Goal: Information Seeking & Learning: Compare options

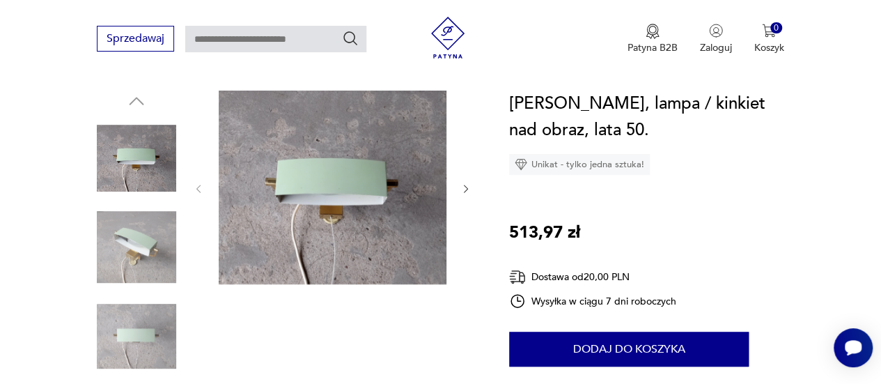
click at [124, 243] on img at bounding box center [136, 247] width 79 height 79
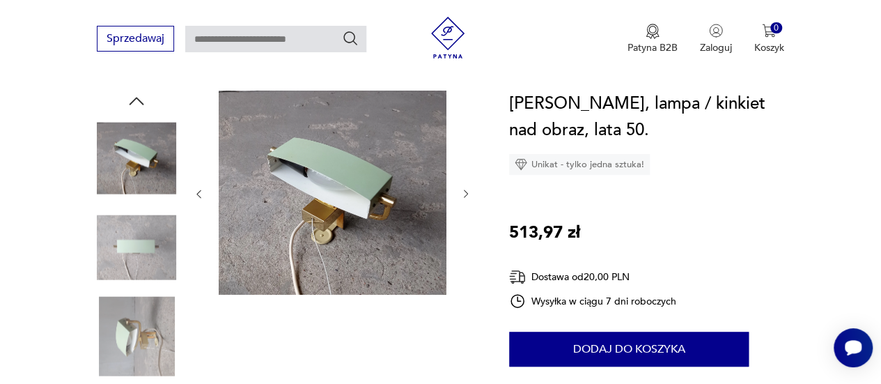
click at [118, 335] on img at bounding box center [136, 335] width 79 height 79
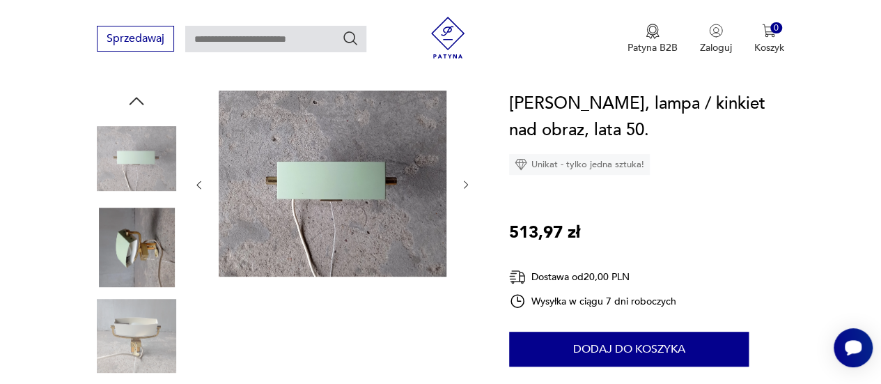
click at [144, 340] on img at bounding box center [136, 335] width 79 height 79
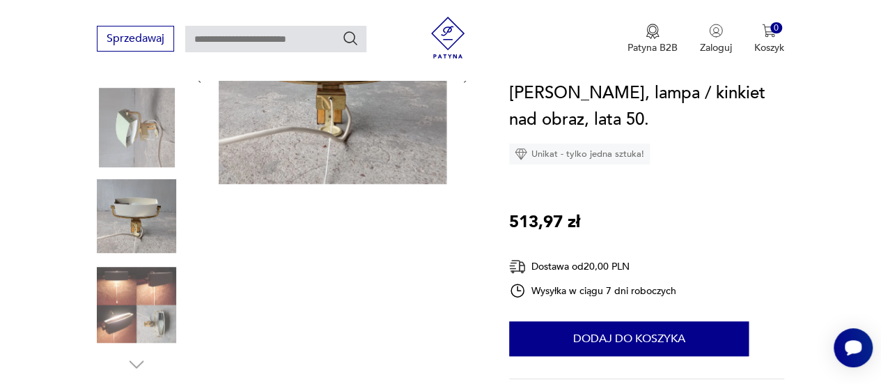
scroll to position [348, 0]
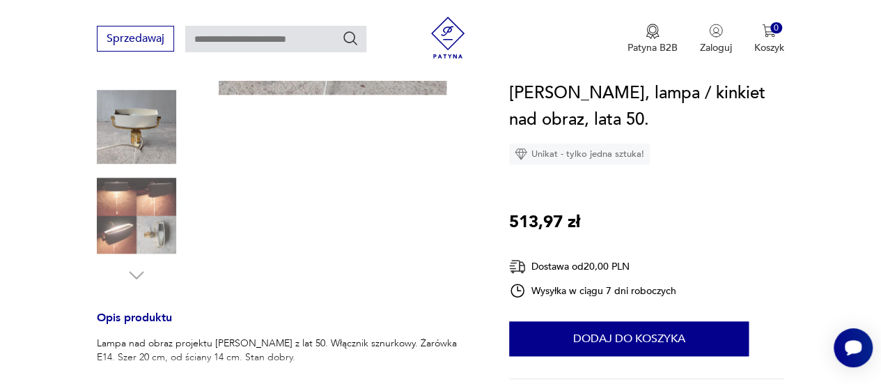
click at [141, 212] on img at bounding box center [136, 215] width 79 height 79
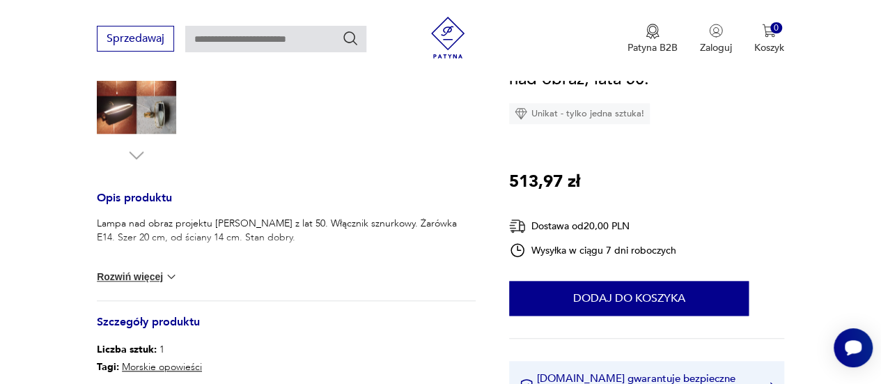
scroll to position [488, 0]
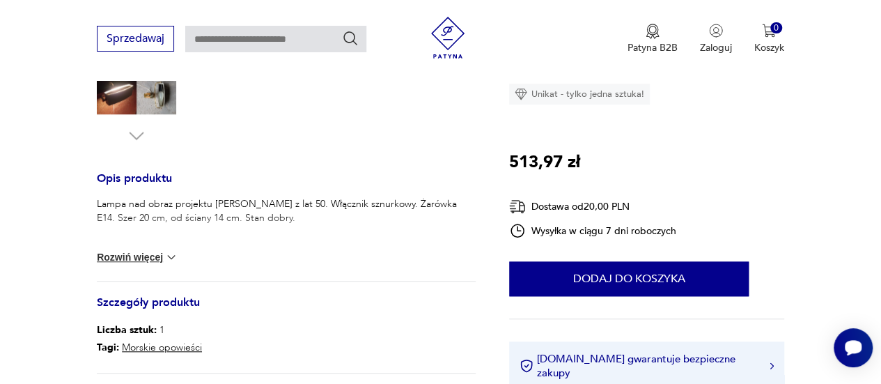
click at [167, 257] on img at bounding box center [171, 257] width 14 height 14
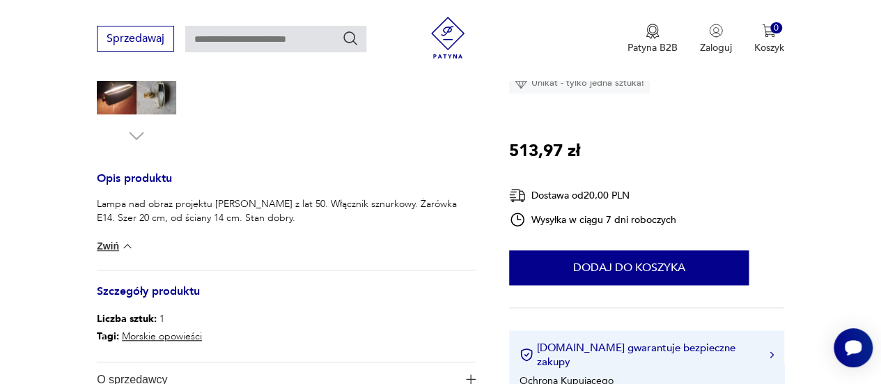
click at [127, 243] on img at bounding box center [128, 246] width 14 height 14
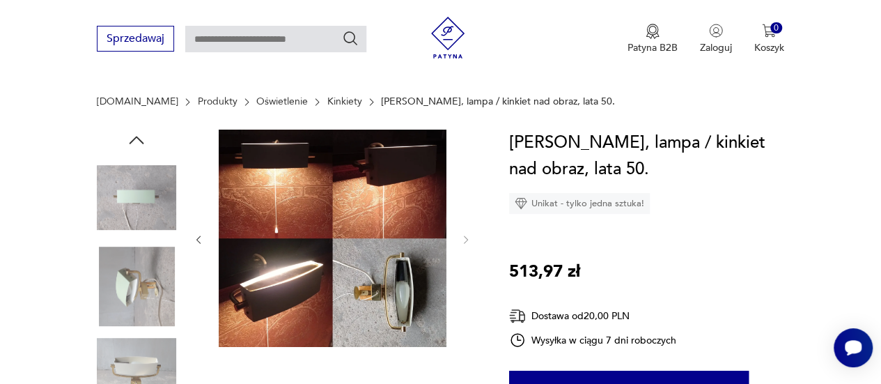
scroll to position [70, 0]
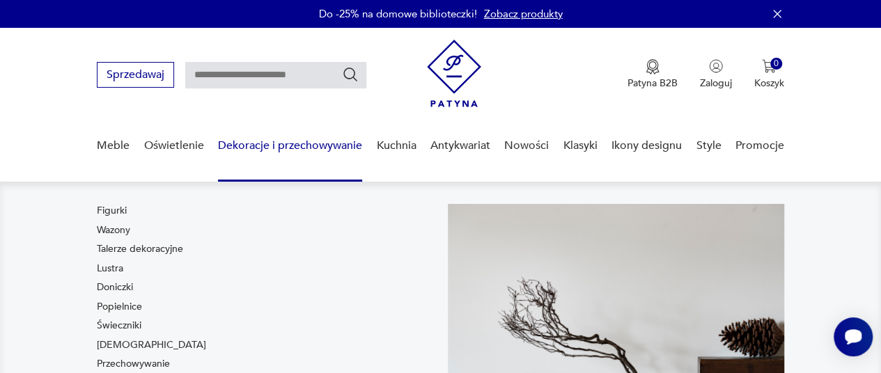
click at [254, 146] on link "Dekoracje i przechowywanie" at bounding box center [290, 146] width 144 height 54
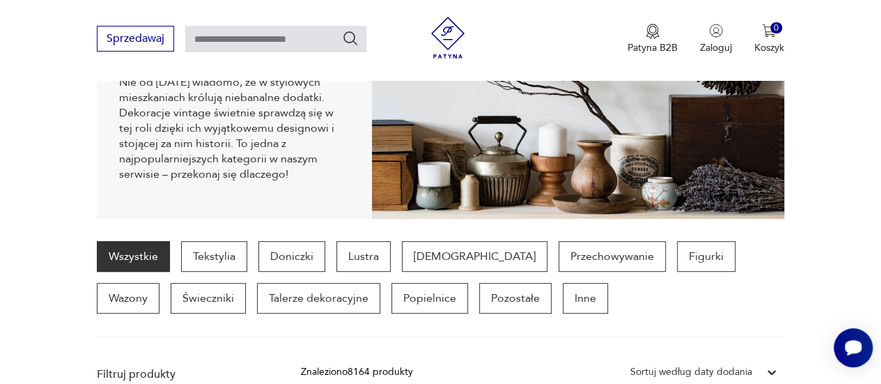
scroll to position [230, 0]
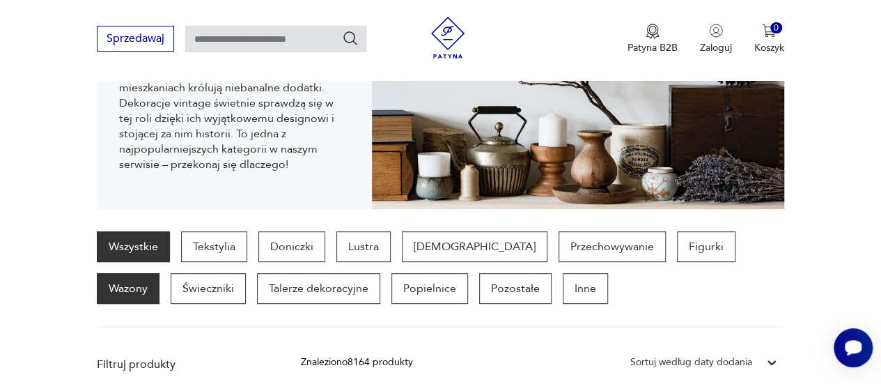
click at [160, 273] on p "Wazony" at bounding box center [128, 288] width 63 height 31
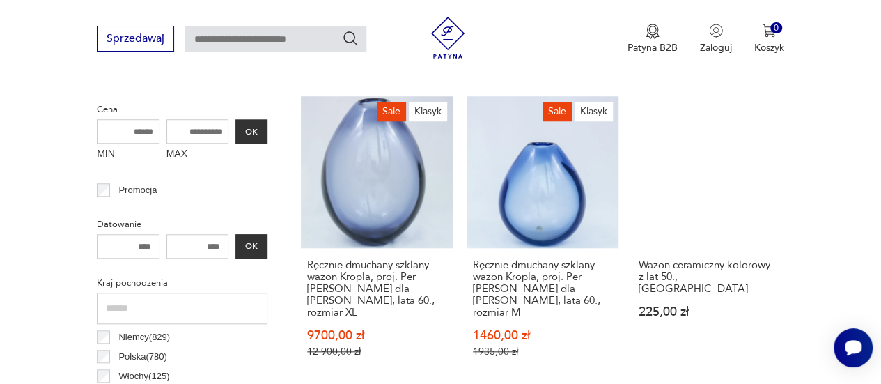
scroll to position [509, 0]
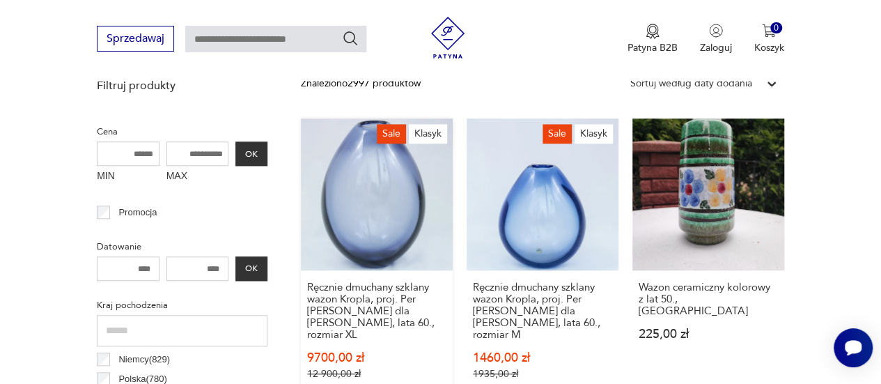
click at [369, 239] on link "Sale Klasyk Ręcznie dmuchany szklany wazon Kropla, proj. Per [PERSON_NAME] dla …" at bounding box center [377, 262] width 152 height 288
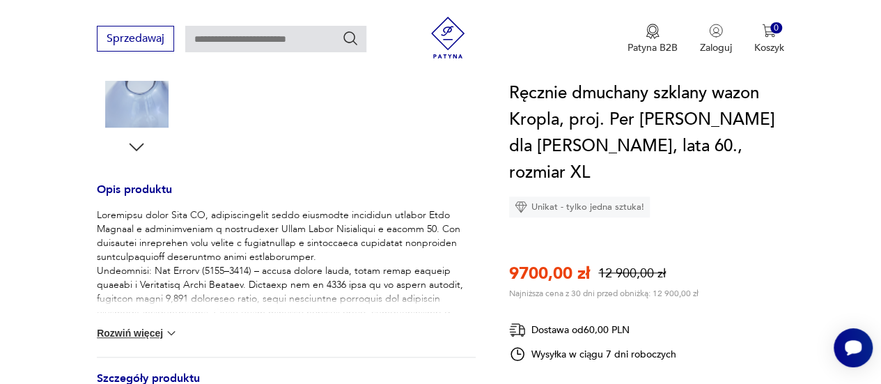
scroll to position [557, 0]
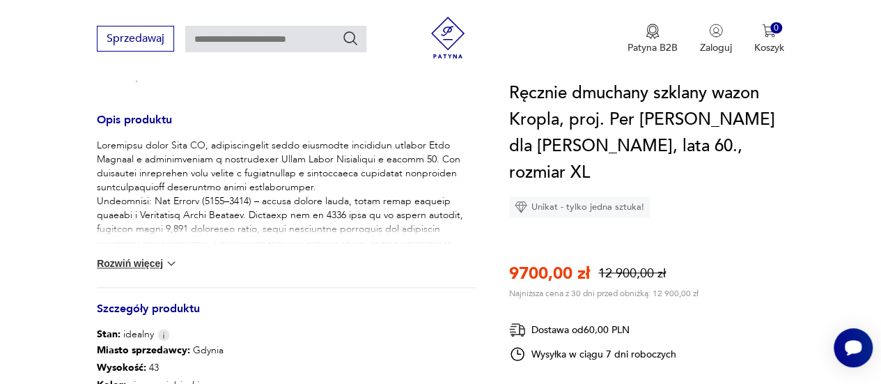
click at [168, 256] on img at bounding box center [171, 263] width 14 height 14
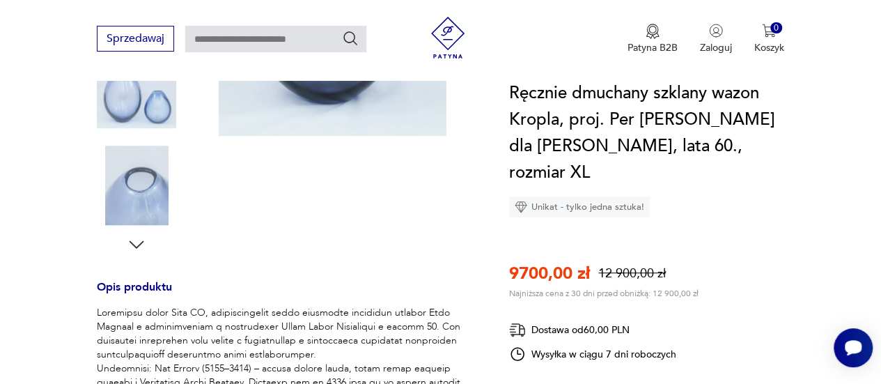
scroll to position [209, 0]
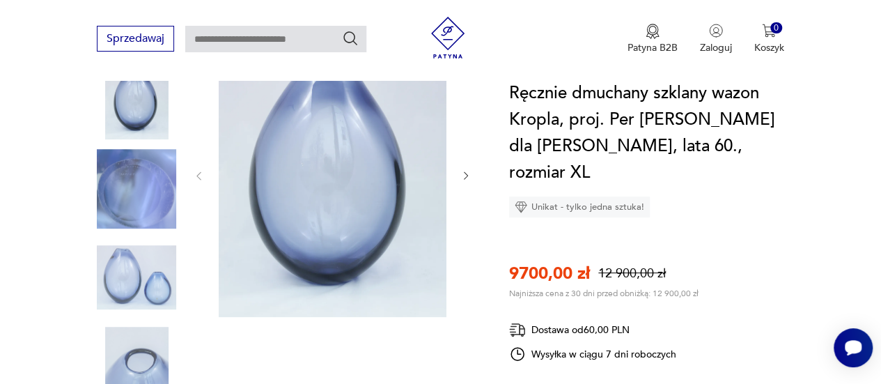
click at [149, 202] on img at bounding box center [136, 188] width 79 height 79
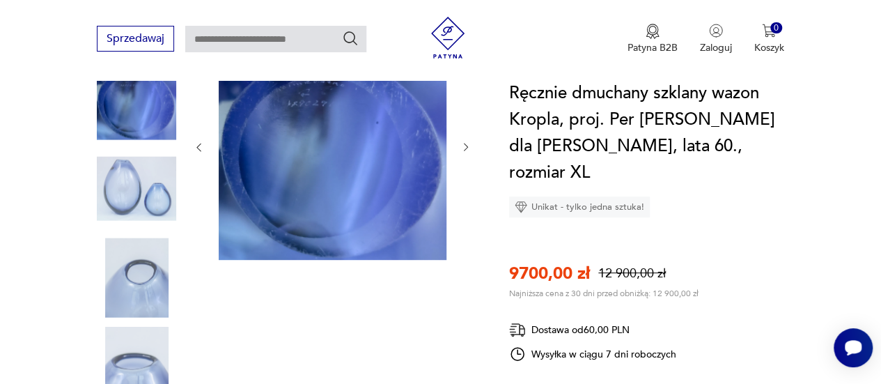
scroll to position [70, 0]
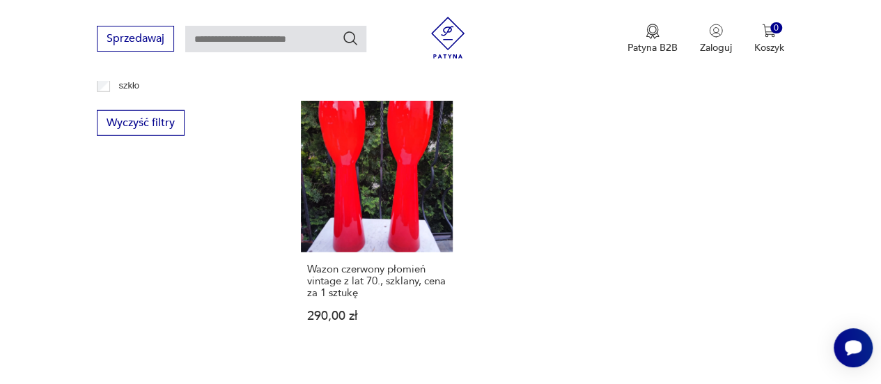
scroll to position [2000, 0]
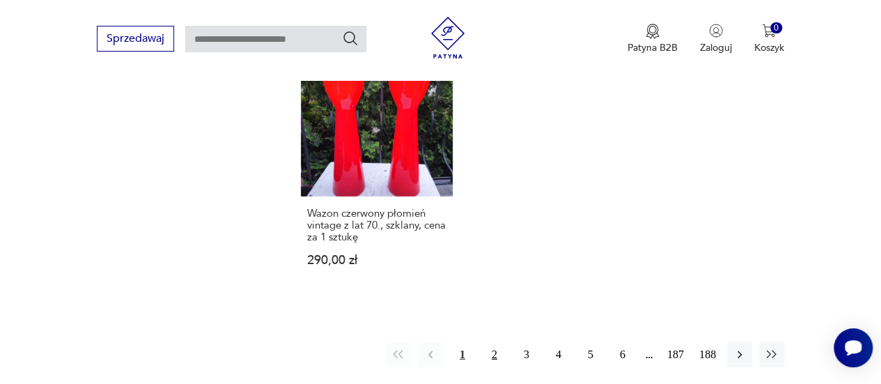
click at [492, 342] on button "2" at bounding box center [494, 354] width 25 height 25
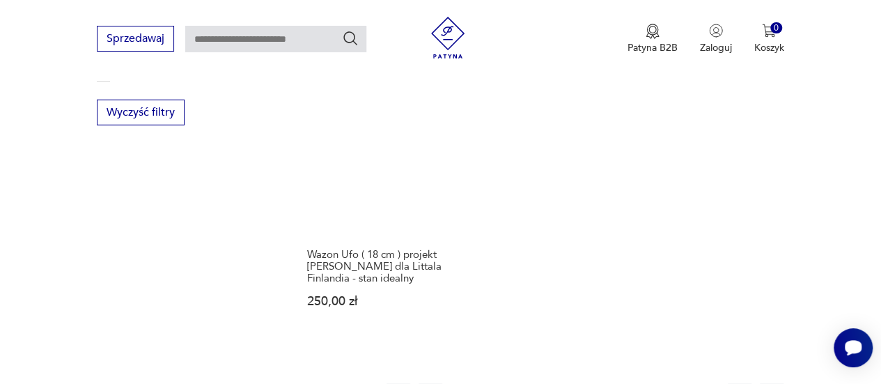
scroll to position [2041, 0]
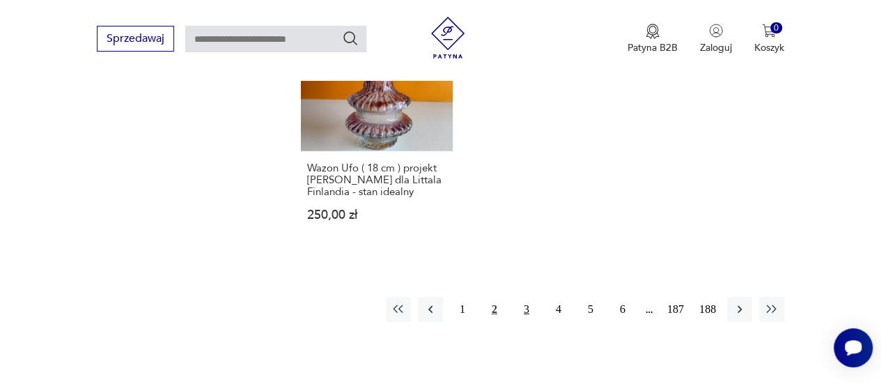
click at [531, 297] on button "3" at bounding box center [526, 309] width 25 height 25
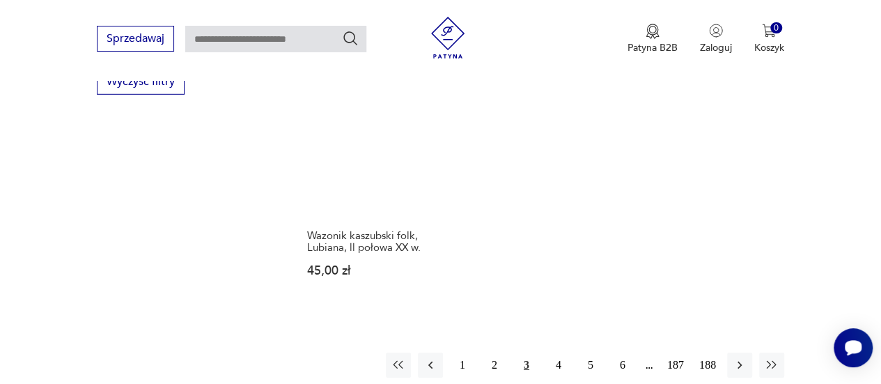
scroll to position [2111, 0]
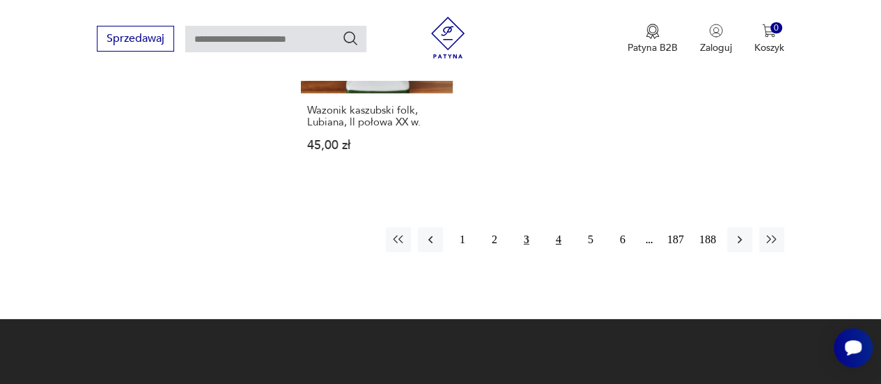
click at [556, 227] on button "4" at bounding box center [558, 239] width 25 height 25
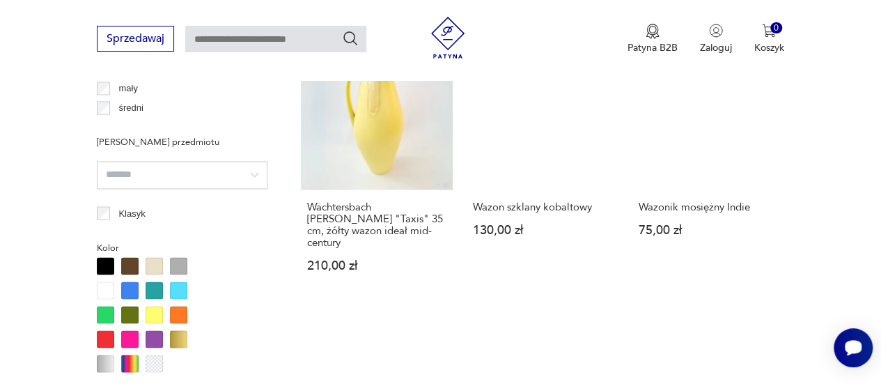
scroll to position [1275, 0]
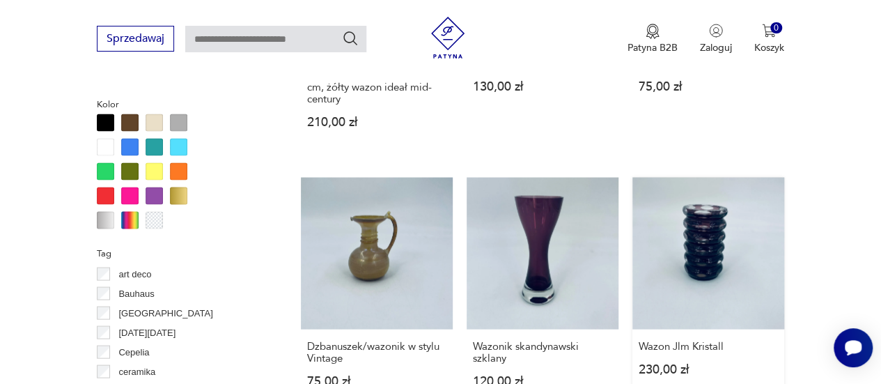
click at [700, 247] on link "Wazon Jlm Kristall 230,00 zł" at bounding box center [709, 295] width 152 height 237
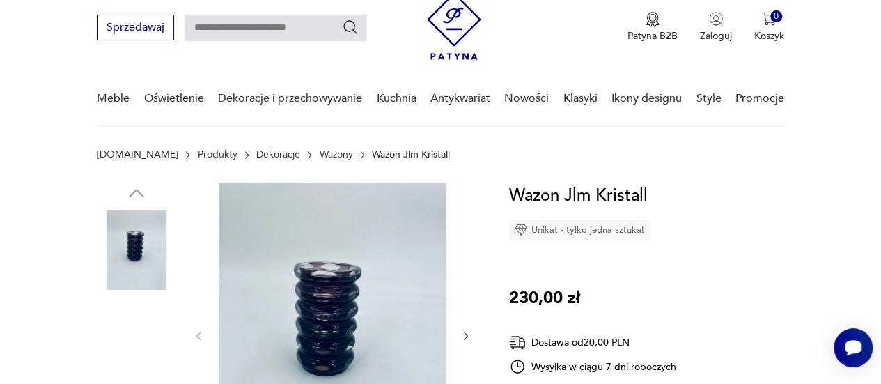
scroll to position [70, 0]
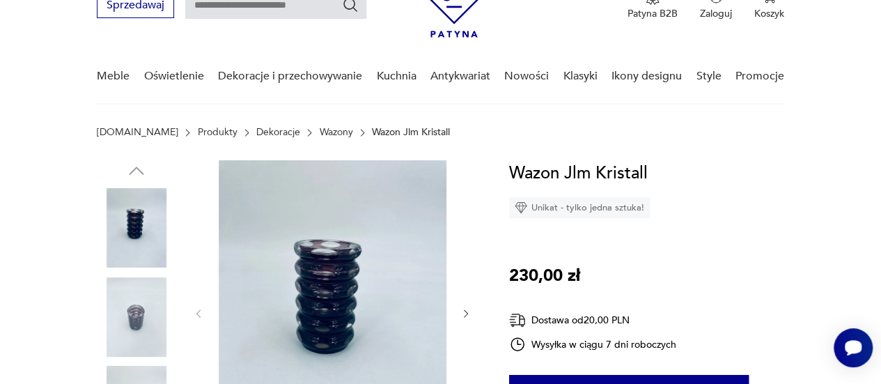
click at [128, 318] on img at bounding box center [136, 316] width 79 height 79
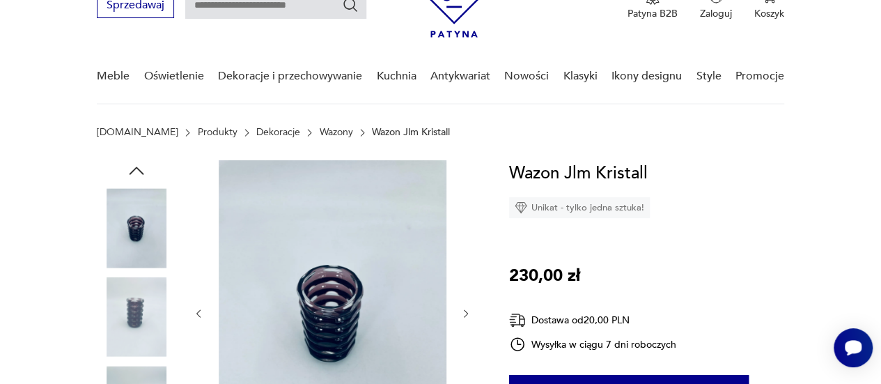
click at [465, 308] on icon "button" at bounding box center [466, 313] width 11 height 11
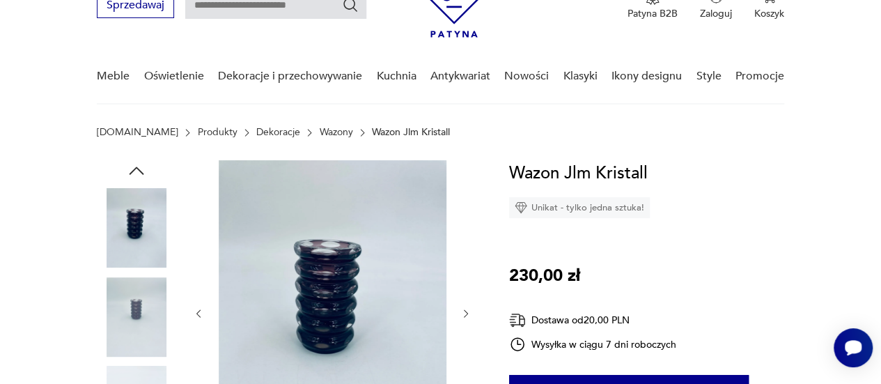
click at [465, 308] on icon "button" at bounding box center [466, 313] width 11 height 11
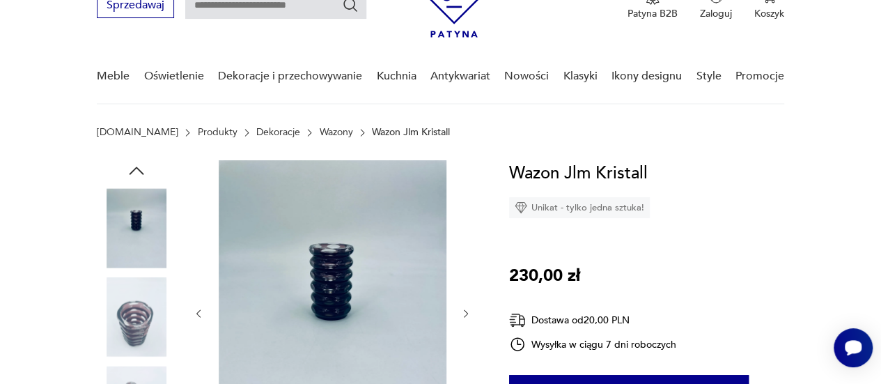
click at [465, 308] on icon "button" at bounding box center [466, 313] width 11 height 11
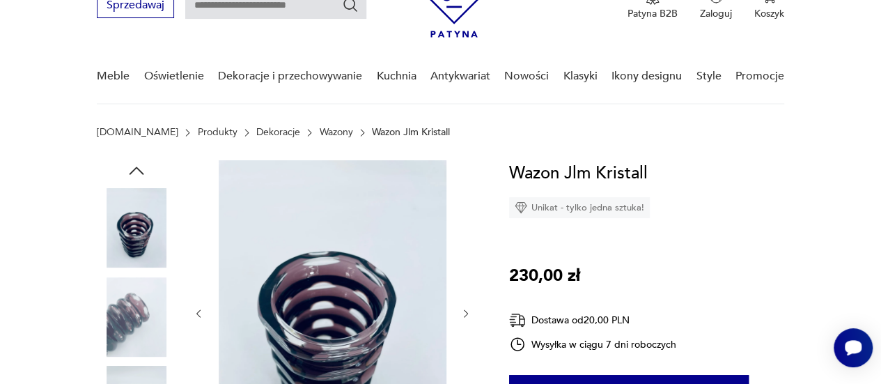
click at [465, 308] on icon "button" at bounding box center [466, 313] width 11 height 11
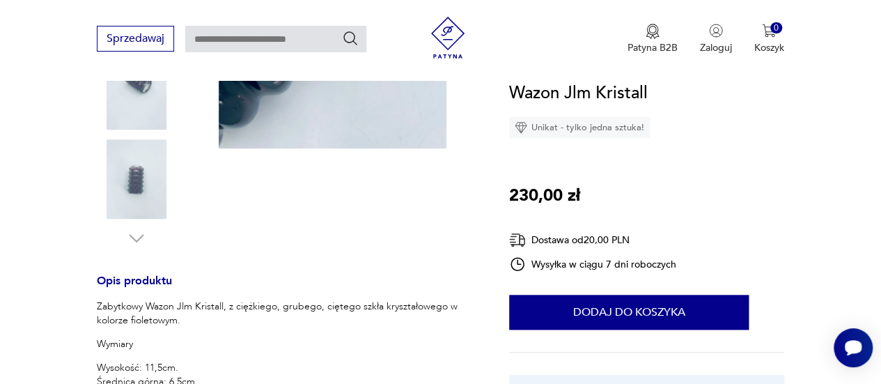
scroll to position [488, 0]
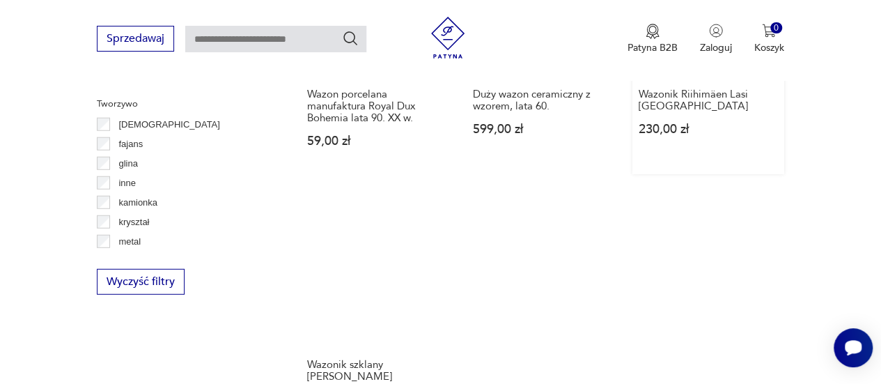
scroll to position [1890, 0]
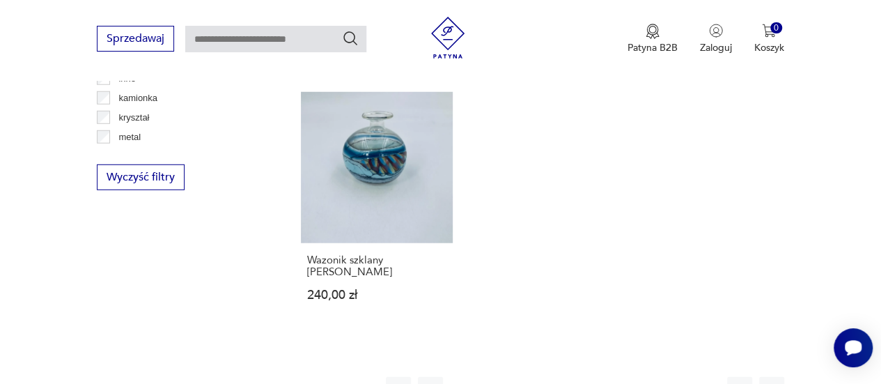
click at [594, 377] on button "5" at bounding box center [590, 389] width 25 height 25
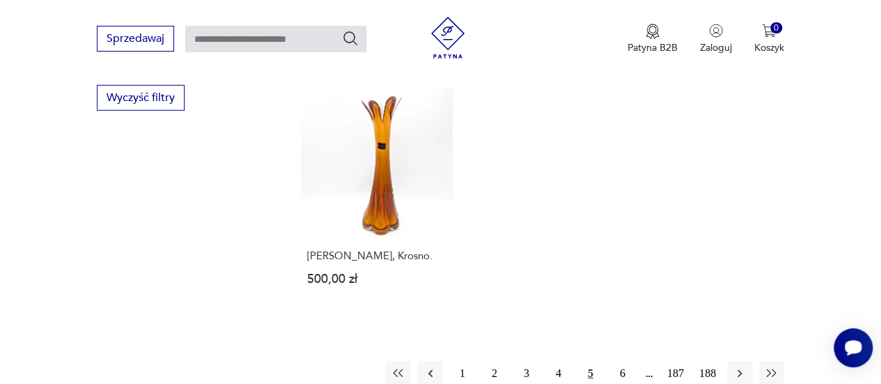
scroll to position [1972, 0]
click at [621, 359] on button "6" at bounding box center [622, 371] width 25 height 25
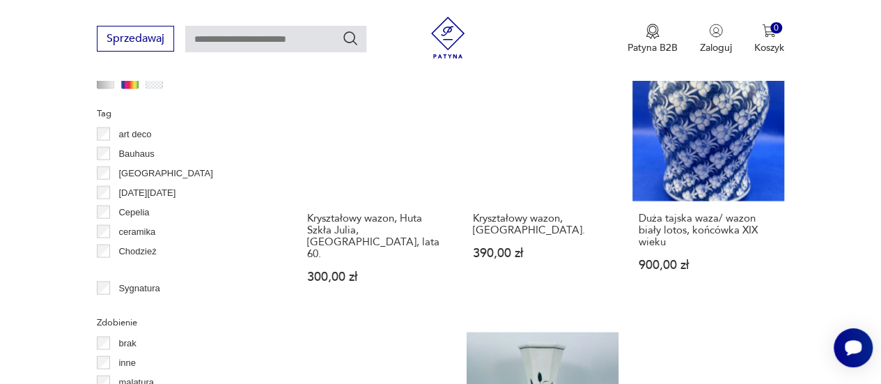
scroll to position [1623, 0]
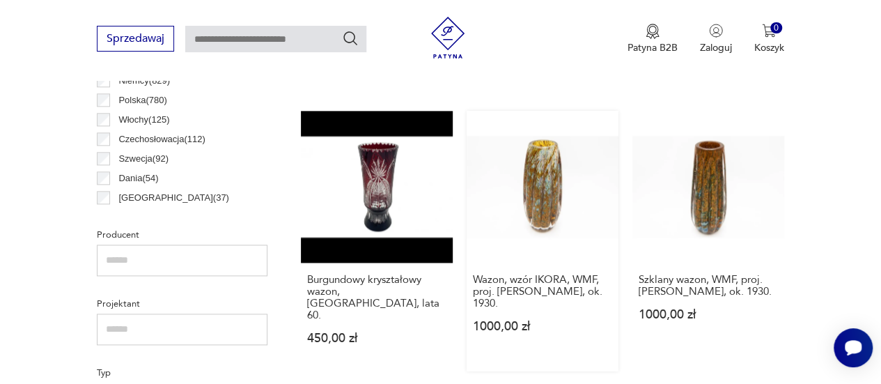
click at [539, 205] on link "Wazon, wzór IKORA, WMF, proj. [PERSON_NAME], ok. 1930. 1000,00 zł" at bounding box center [543, 241] width 152 height 261
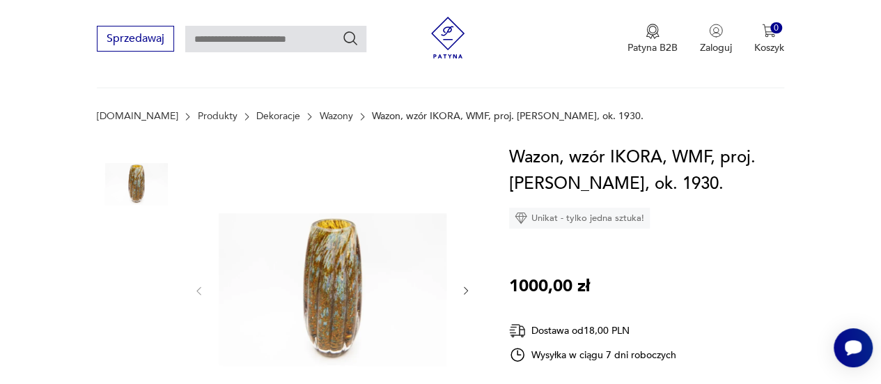
scroll to position [139, 0]
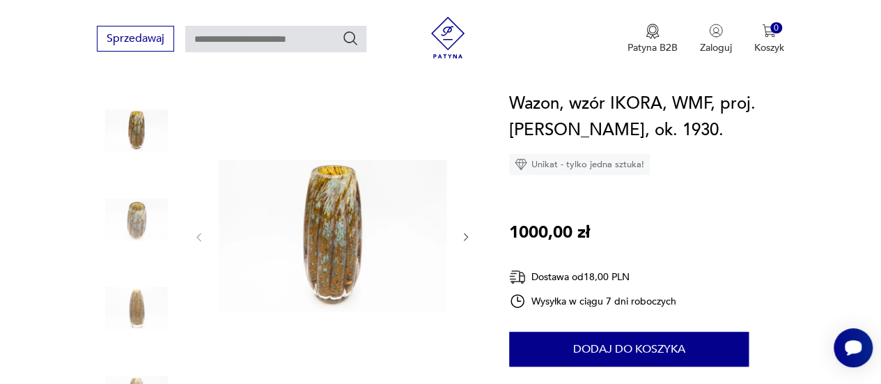
click at [470, 235] on icon "button" at bounding box center [466, 236] width 11 height 11
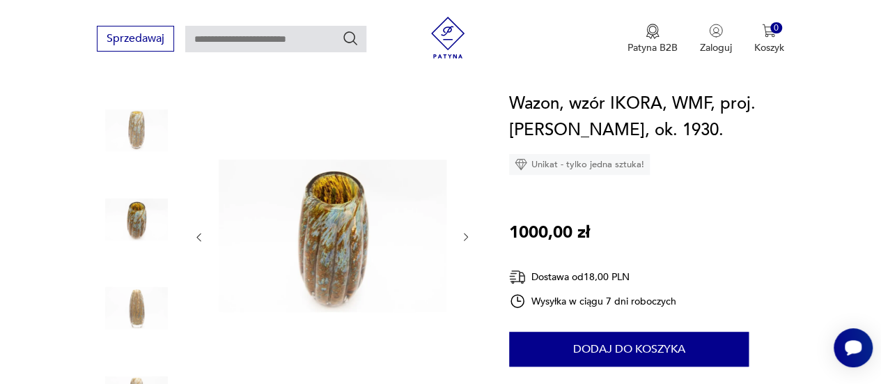
click at [469, 235] on icon "button" at bounding box center [466, 236] width 11 height 11
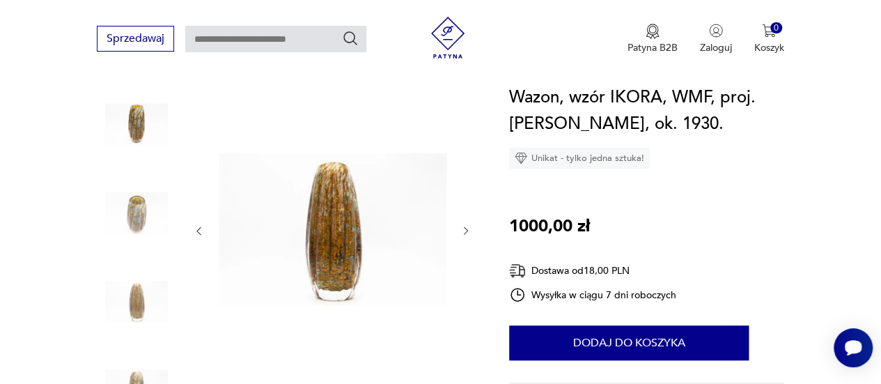
scroll to position [209, 0]
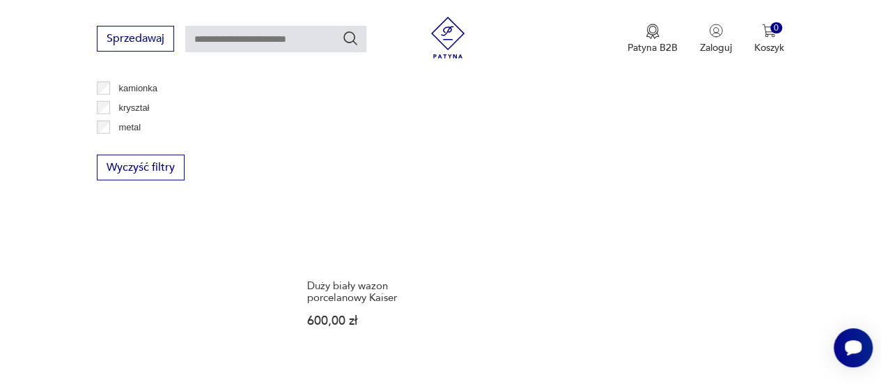
scroll to position [1971, 0]
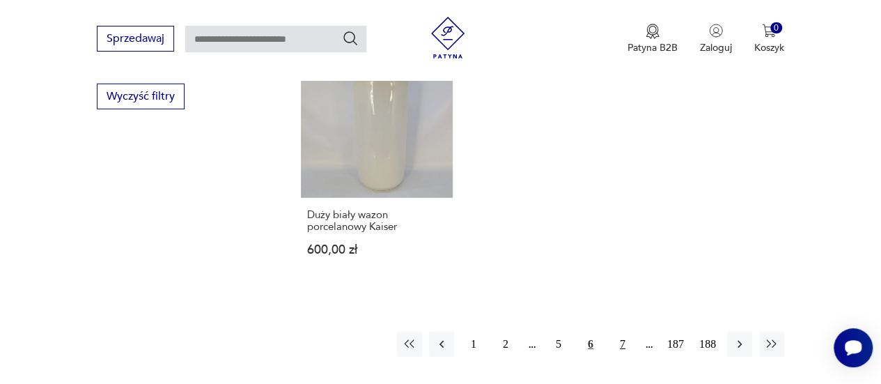
click at [626, 332] on button "7" at bounding box center [622, 344] width 25 height 25
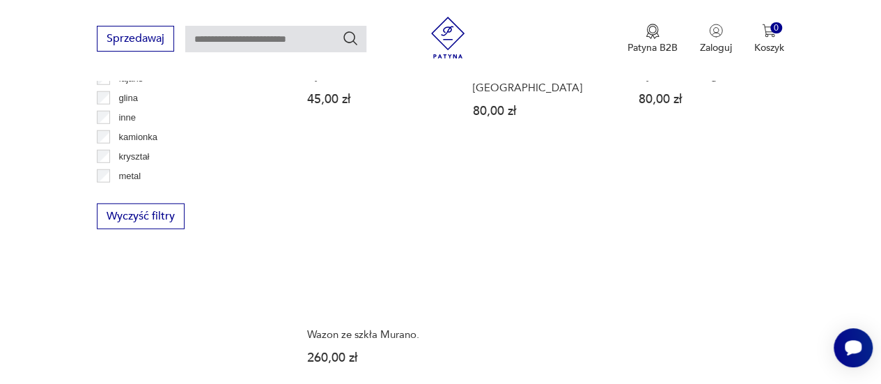
scroll to position [1972, 0]
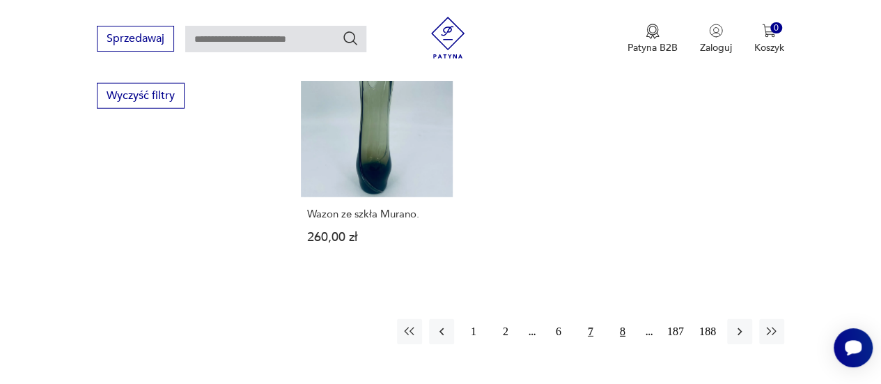
click at [624, 319] on button "8" at bounding box center [622, 331] width 25 height 25
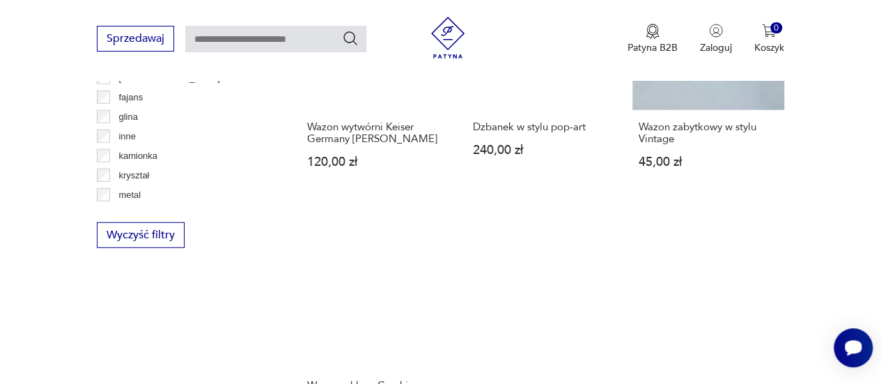
scroll to position [1902, 0]
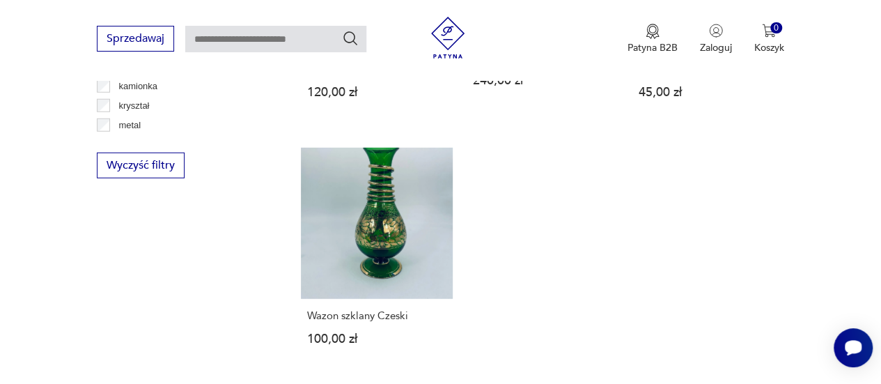
click at [344, 187] on link "Wazon szklany Czeski 100,00 zł" at bounding box center [377, 260] width 152 height 225
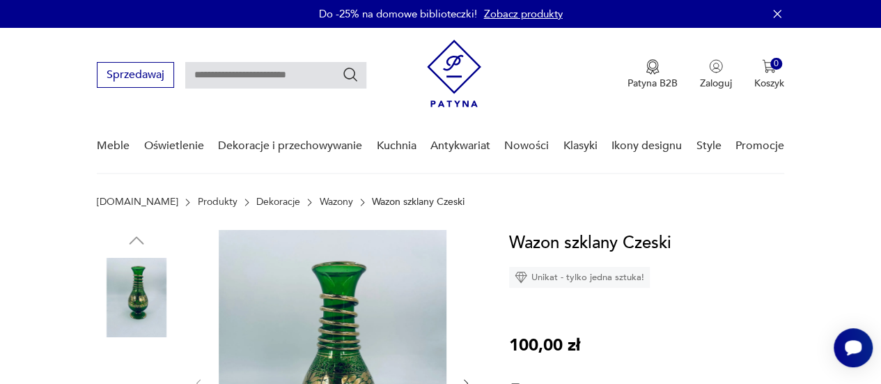
scroll to position [209, 0]
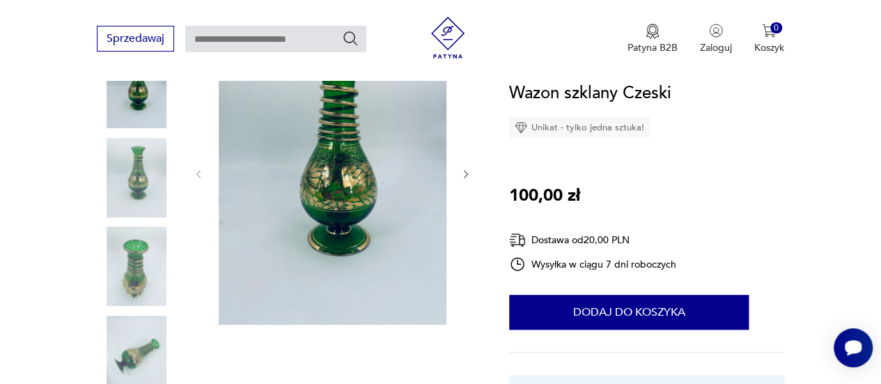
click at [130, 260] on img at bounding box center [136, 265] width 79 height 79
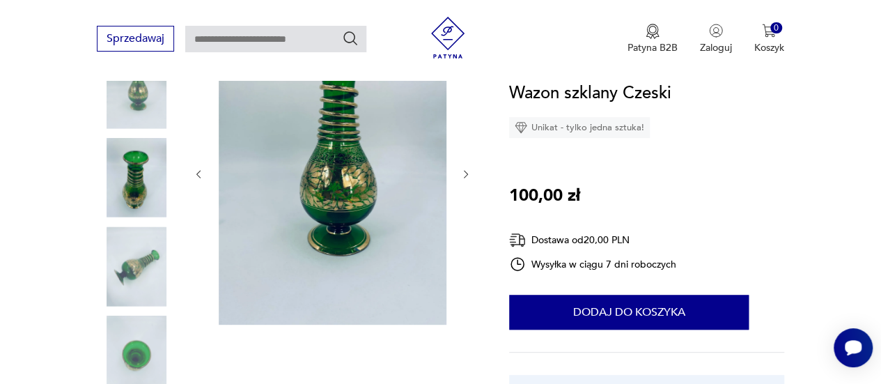
click at [125, 320] on img at bounding box center [136, 355] width 79 height 79
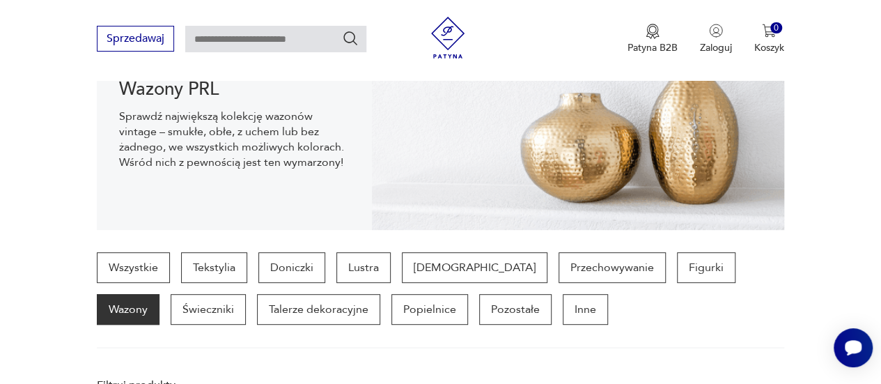
scroll to position [2031, 0]
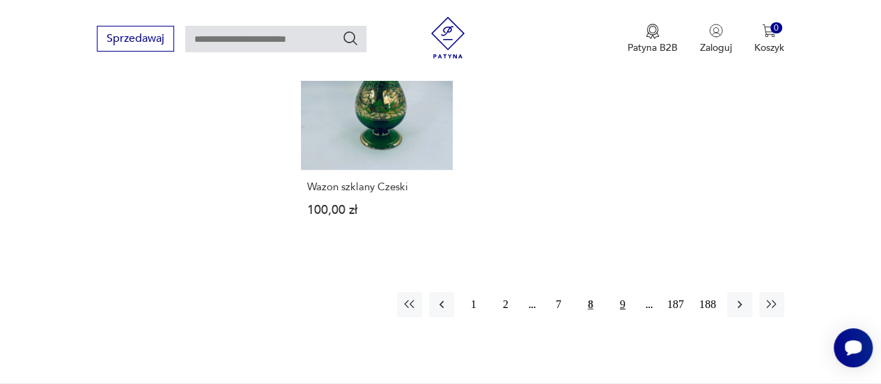
click at [627, 292] on button "9" at bounding box center [622, 304] width 25 height 25
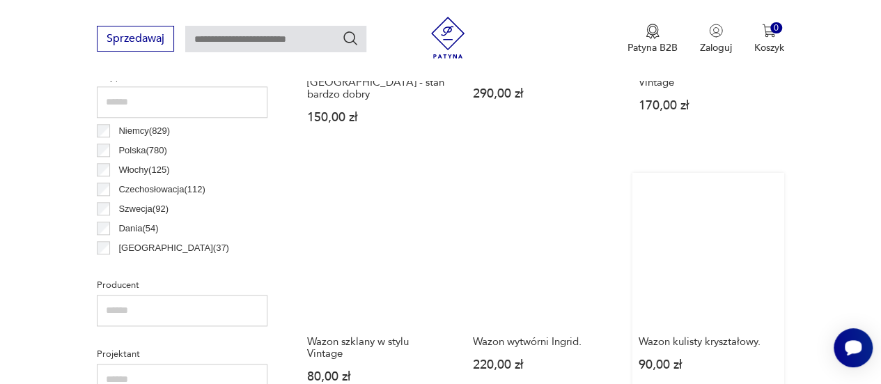
scroll to position [787, 0]
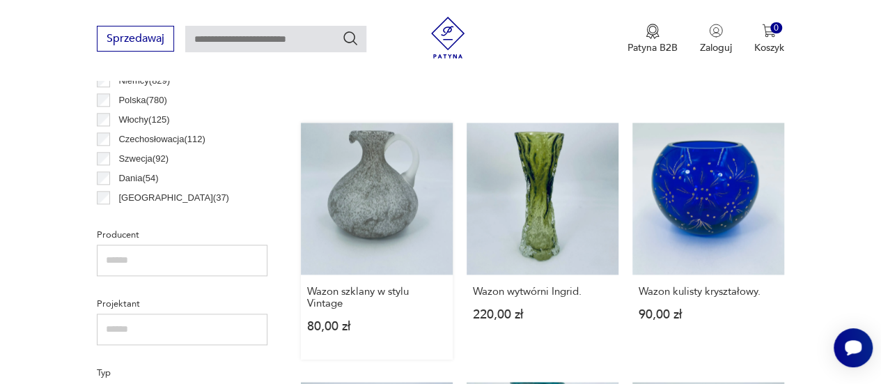
click at [361, 231] on link "Wazon szklany w stylu Vintage 80,00 zł" at bounding box center [377, 241] width 152 height 237
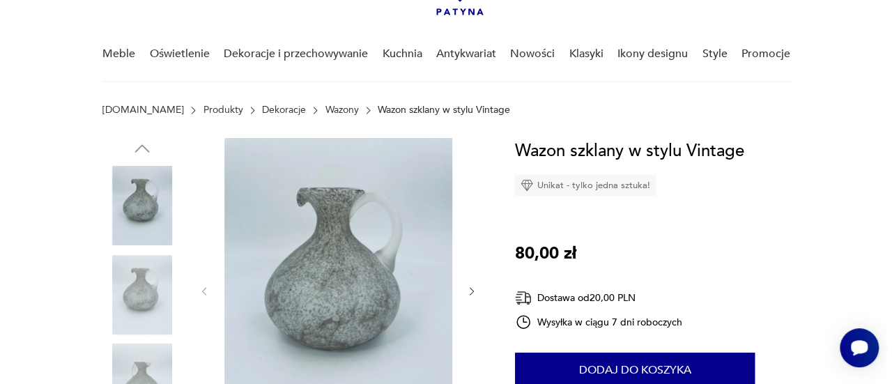
scroll to position [209, 0]
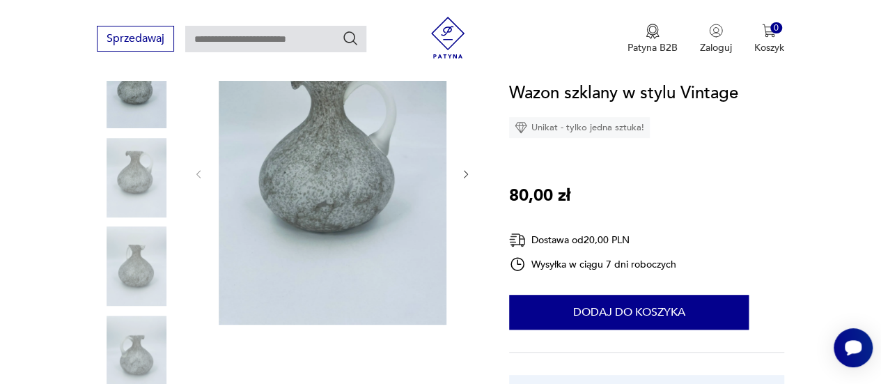
click at [139, 167] on img at bounding box center [136, 177] width 79 height 79
click at [290, 193] on img at bounding box center [333, 173] width 228 height 304
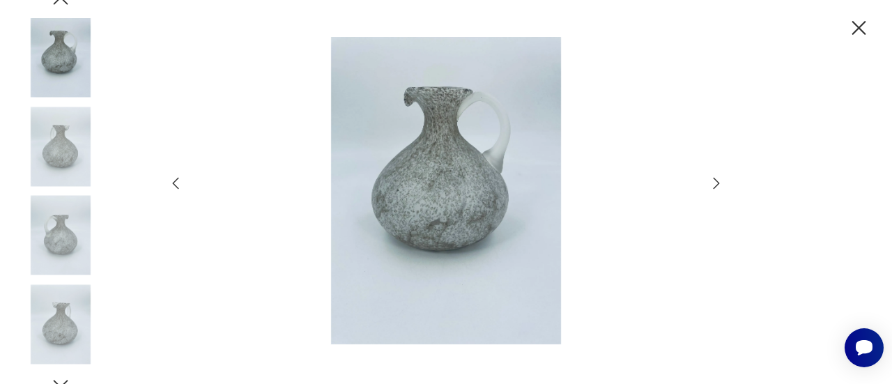
click at [423, 235] on img at bounding box center [446, 190] width 496 height 307
click at [424, 235] on img at bounding box center [446, 190] width 496 height 307
click at [424, 233] on img at bounding box center [446, 190] width 496 height 307
click at [61, 330] on img at bounding box center [60, 323] width 79 height 79
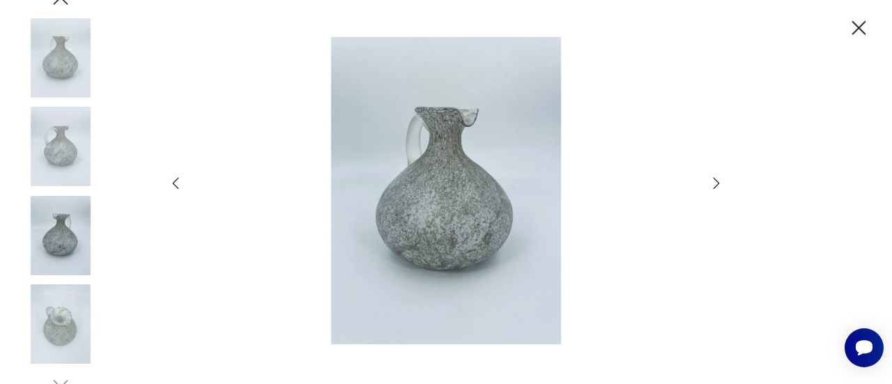
click at [66, 332] on img at bounding box center [60, 323] width 79 height 79
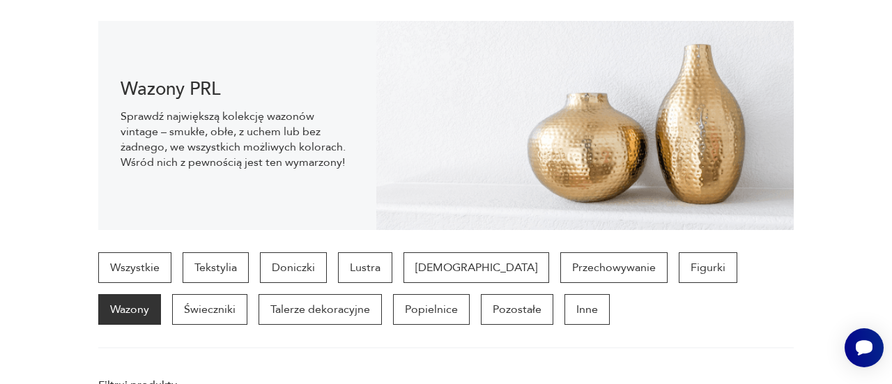
scroll to position [787, 0]
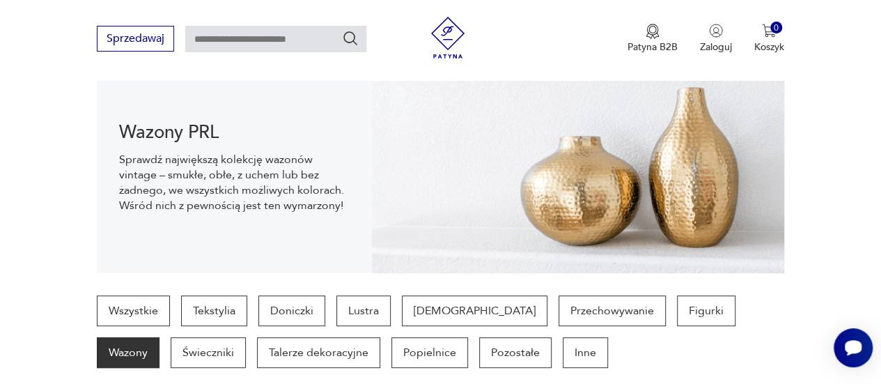
scroll to position [230, 0]
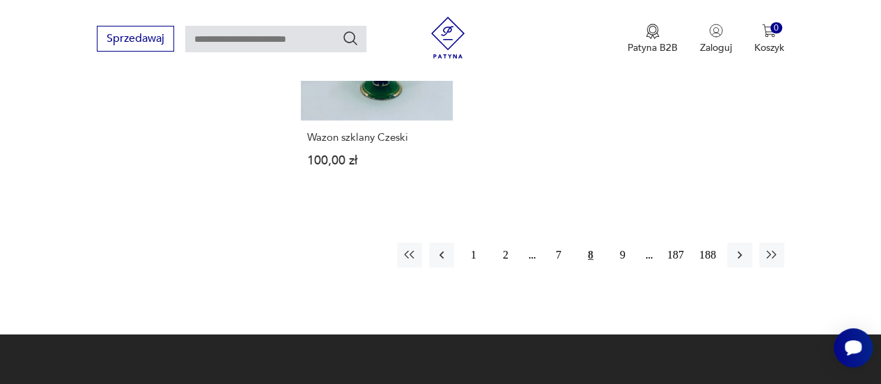
scroll to position [2111, 0]
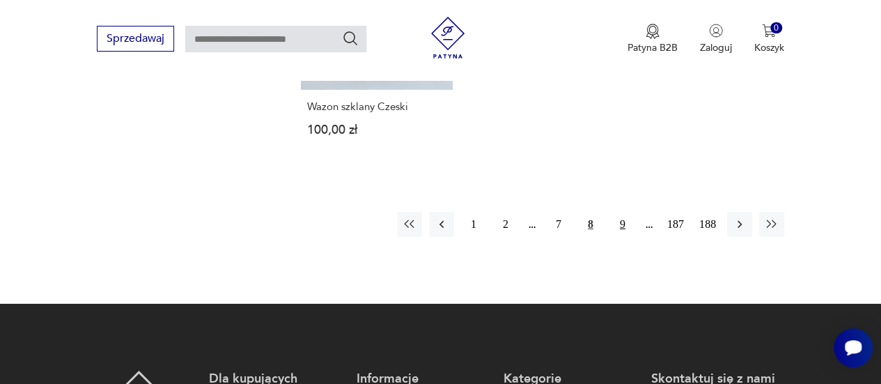
click at [625, 212] on button "9" at bounding box center [622, 224] width 25 height 25
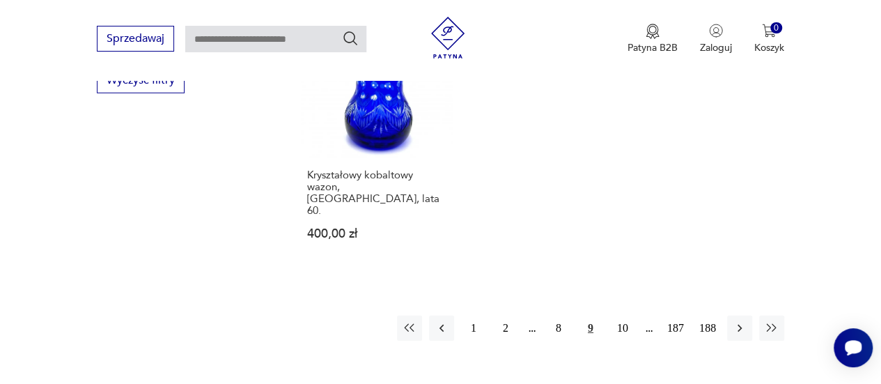
scroll to position [2041, 0]
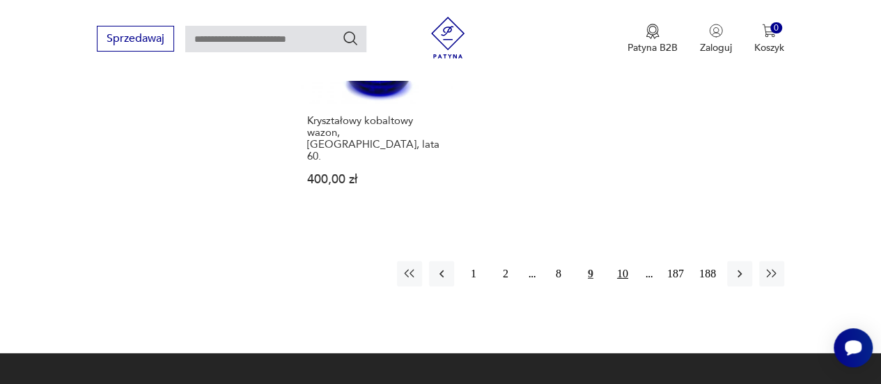
click at [621, 261] on button "10" at bounding box center [622, 273] width 25 height 25
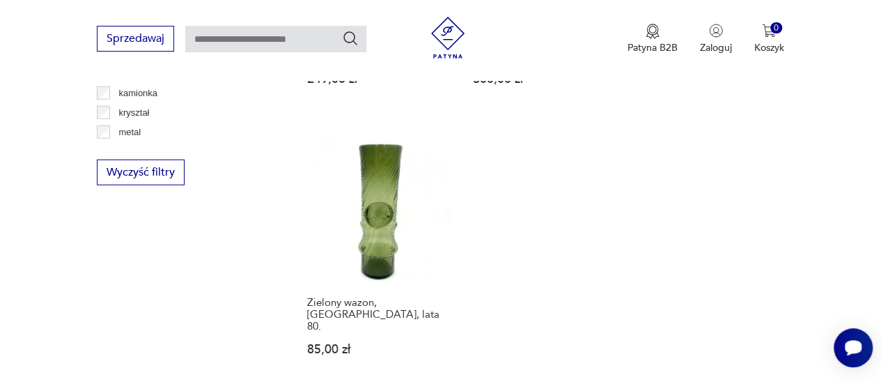
scroll to position [1972, 0]
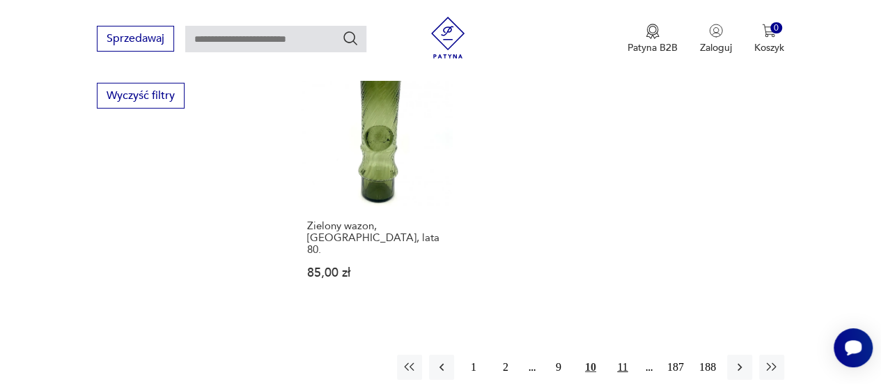
click at [623, 355] on button "11" at bounding box center [622, 367] width 25 height 25
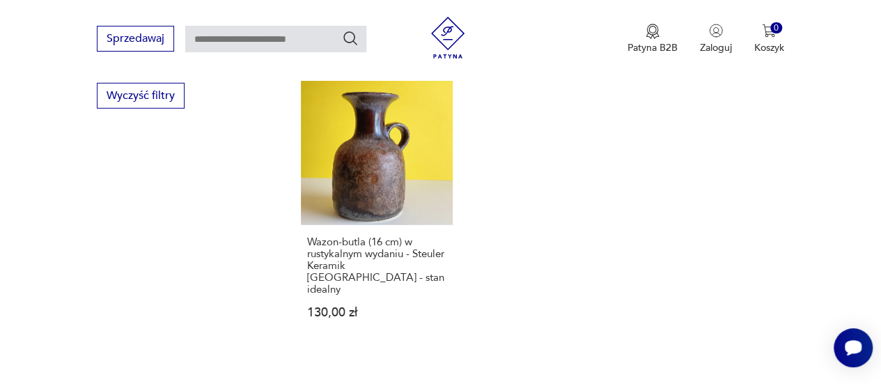
scroll to position [1972, 0]
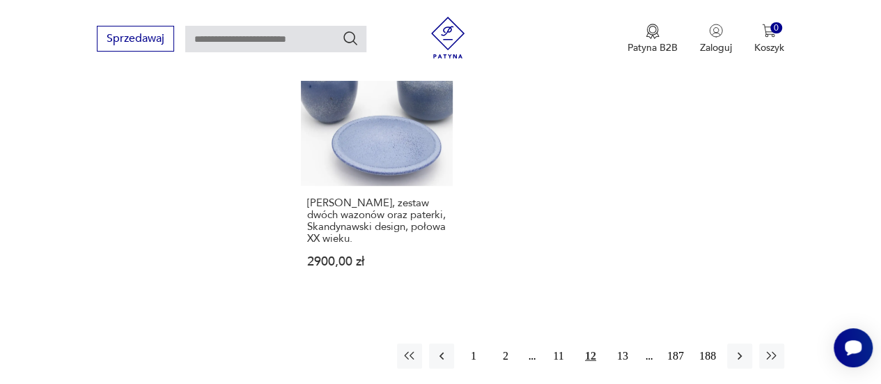
scroll to position [1972, 0]
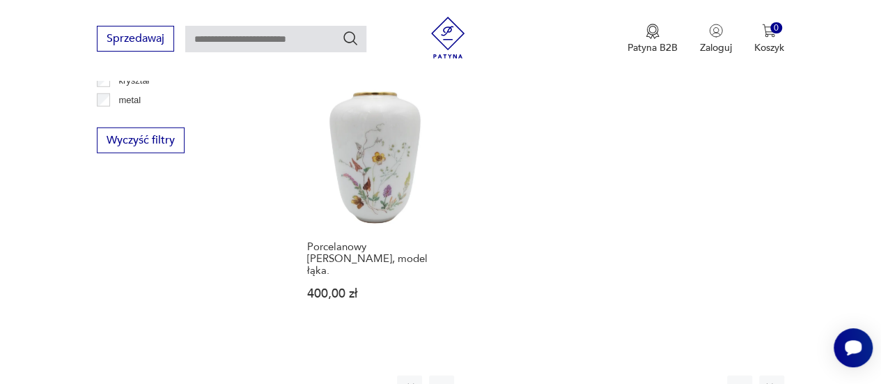
scroll to position [2041, 0]
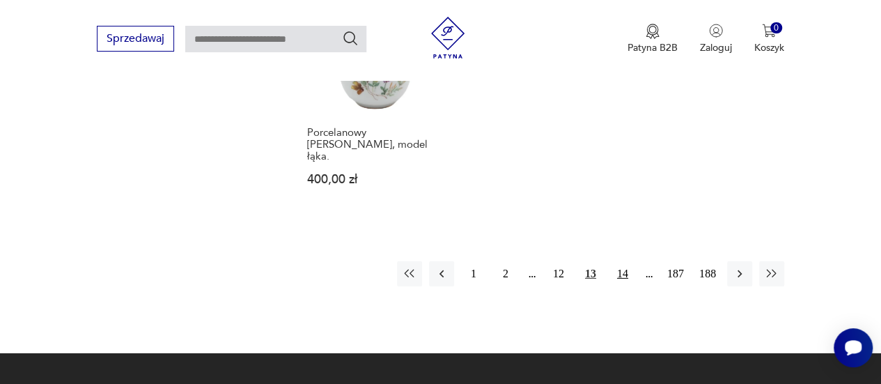
click at [621, 261] on button "14" at bounding box center [622, 273] width 25 height 25
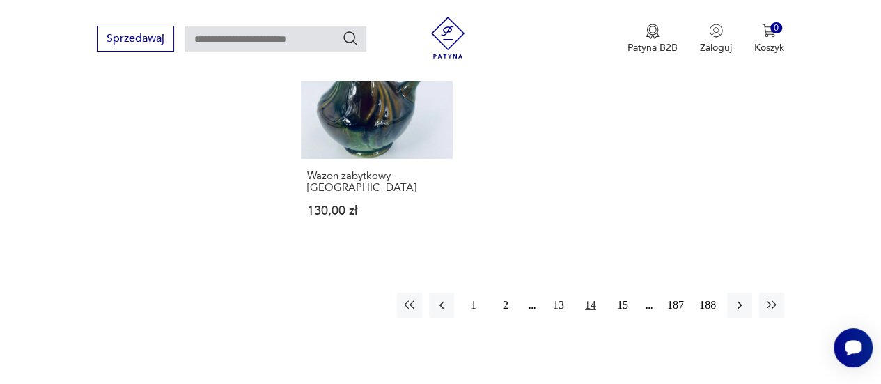
scroll to position [2041, 0]
